Goal: Transaction & Acquisition: Purchase product/service

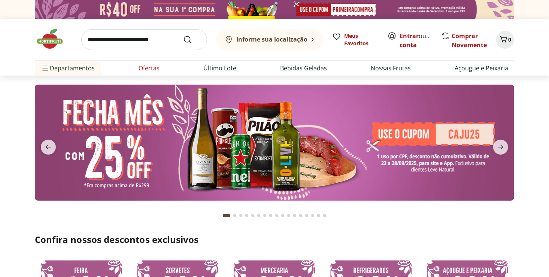
drag, startPoint x: 172, startPoint y: 76, endPoint x: 161, endPoint y: 70, distance: 12.4
click at [170, 76] on section at bounding box center [274, 150] width 549 height 149
click at [153, 69] on link "Ofertas" at bounding box center [149, 68] width 21 height 9
select select "**********"
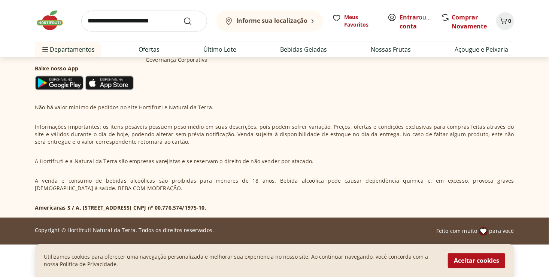
scroll to position [682, 0]
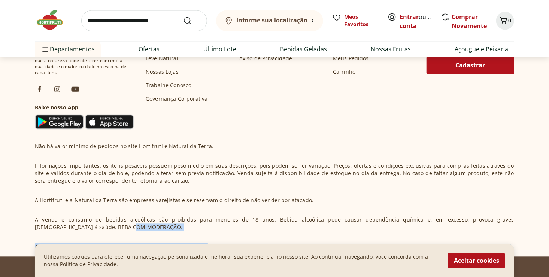
drag, startPoint x: 547, startPoint y: 231, endPoint x: 554, endPoint y: 261, distance: 30.8
click at [358, 85] on div "Institucional Sobre nós Canal de Denúncias Código de Ética Leve Natural Nossas …" at bounding box center [283, 52] width 275 height 102
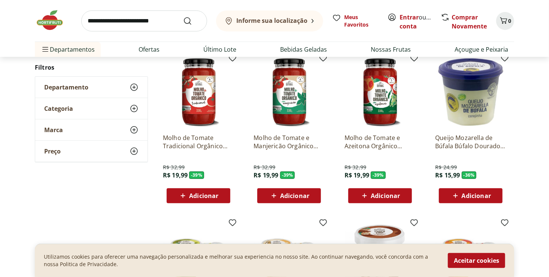
scroll to position [0, 0]
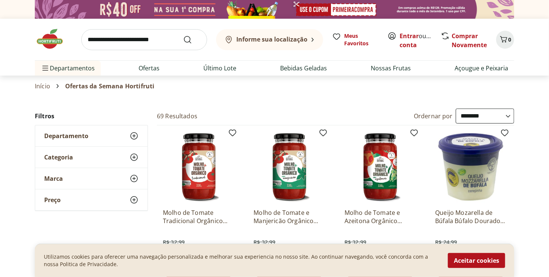
click at [282, 42] on div "Informe sua localização" at bounding box center [265, 39] width 83 height 9
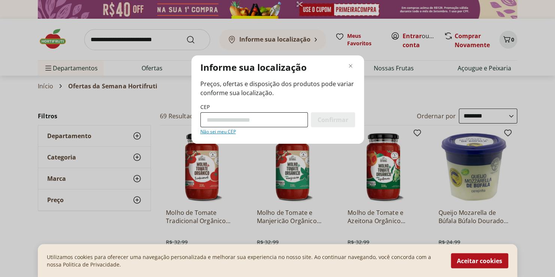
click at [270, 118] on input "CEP" at bounding box center [253, 119] width 107 height 15
type input "*********"
click at [258, 120] on input "*********" at bounding box center [253, 119] width 107 height 15
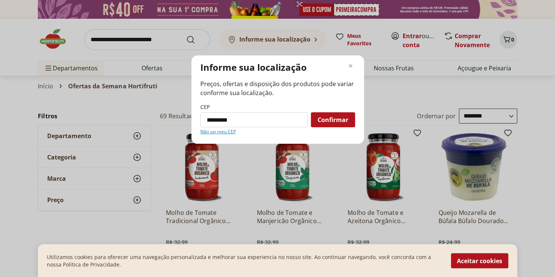
click at [320, 114] on div "Confirmar" at bounding box center [333, 119] width 44 height 15
click at [322, 117] on span "Confirmar" at bounding box center [333, 120] width 31 height 6
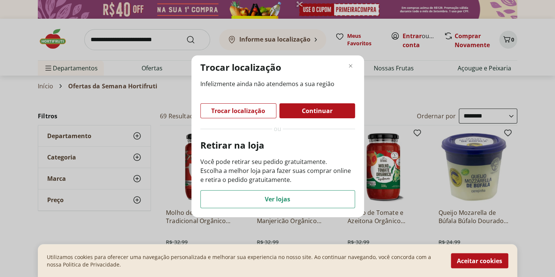
click at [251, 110] on span "Trocar localização" at bounding box center [238, 111] width 54 height 6
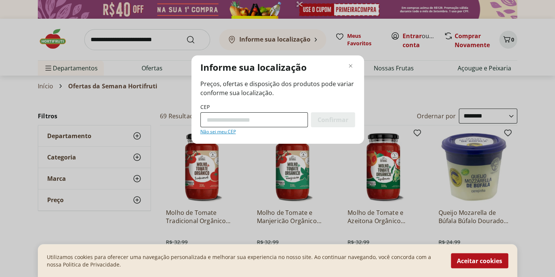
click at [243, 115] on input "CEP" at bounding box center [253, 119] width 107 height 15
type input "*********"
click at [333, 122] on span "Confirmar" at bounding box center [333, 120] width 31 height 6
click at [327, 122] on span "Confirmar" at bounding box center [333, 120] width 31 height 6
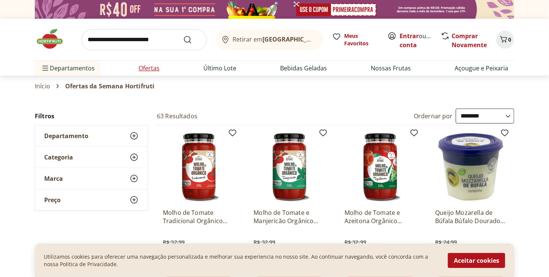
click at [155, 63] on li "Ofertas" at bounding box center [149, 68] width 33 height 15
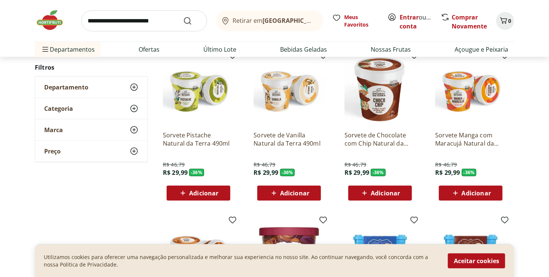
scroll to position [485, 0]
